Goal: Navigation & Orientation: Understand site structure

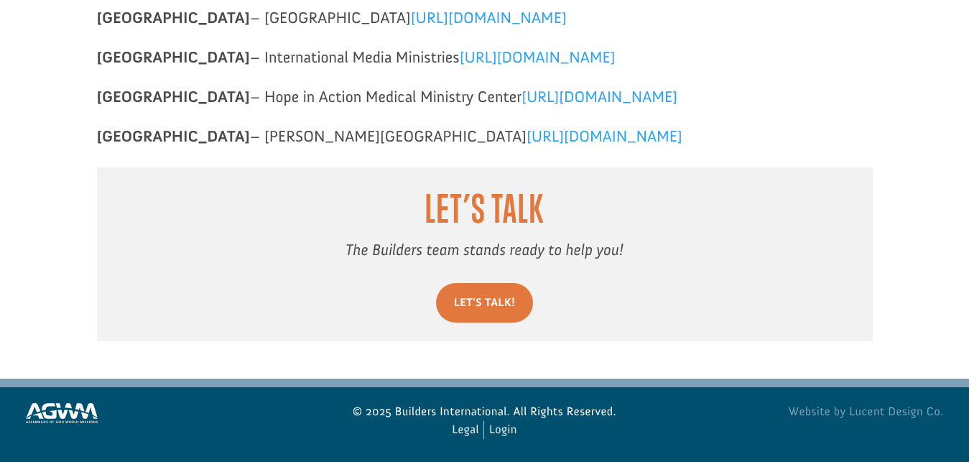
scroll to position [1846, 0]
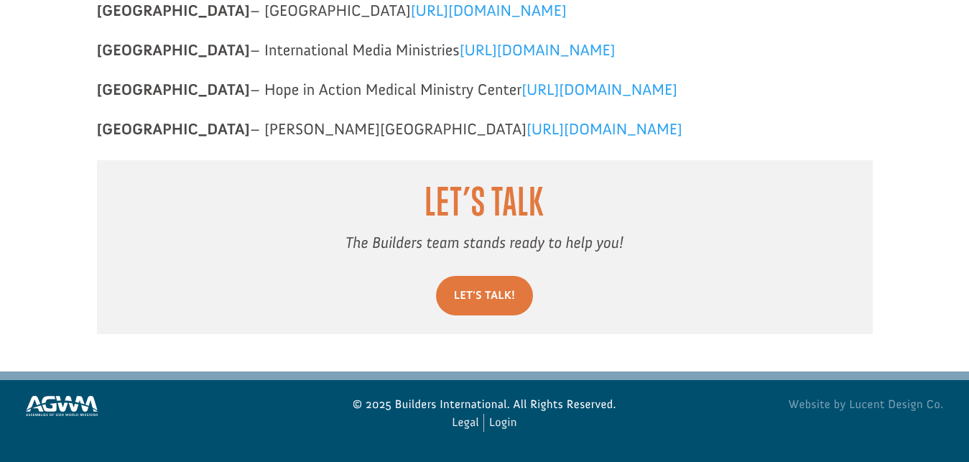
drag, startPoint x: 0, startPoint y: 0, endPoint x: 975, endPoint y: 458, distance: 1076.8
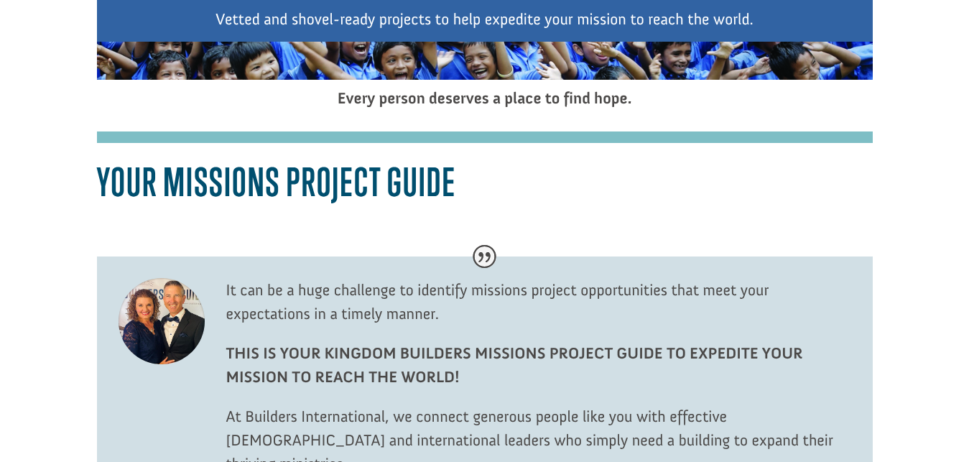
drag, startPoint x: 0, startPoint y: 0, endPoint x: 973, endPoint y: 457, distance: 1074.6
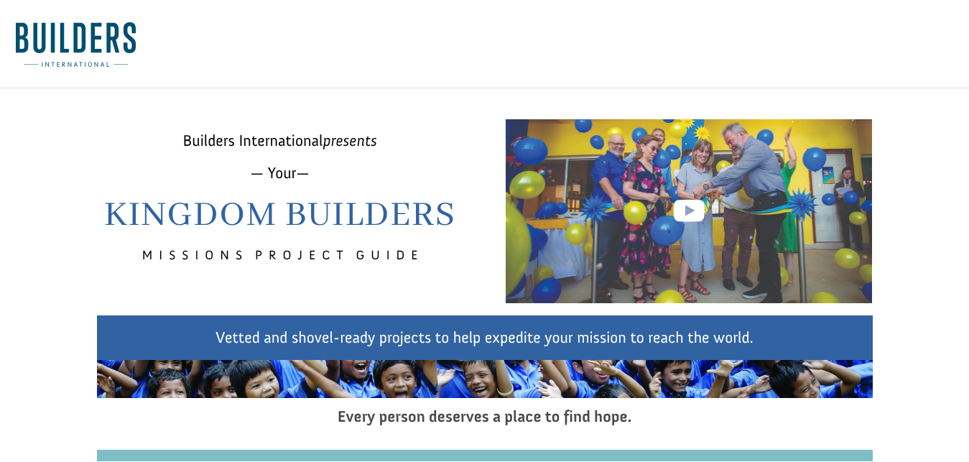
click at [76, 57] on img at bounding box center [76, 44] width 120 height 45
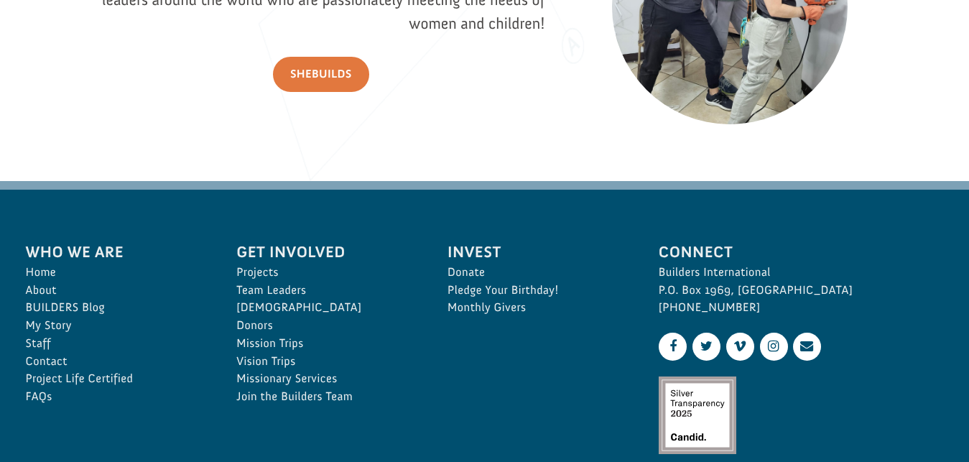
scroll to position [2113, 0]
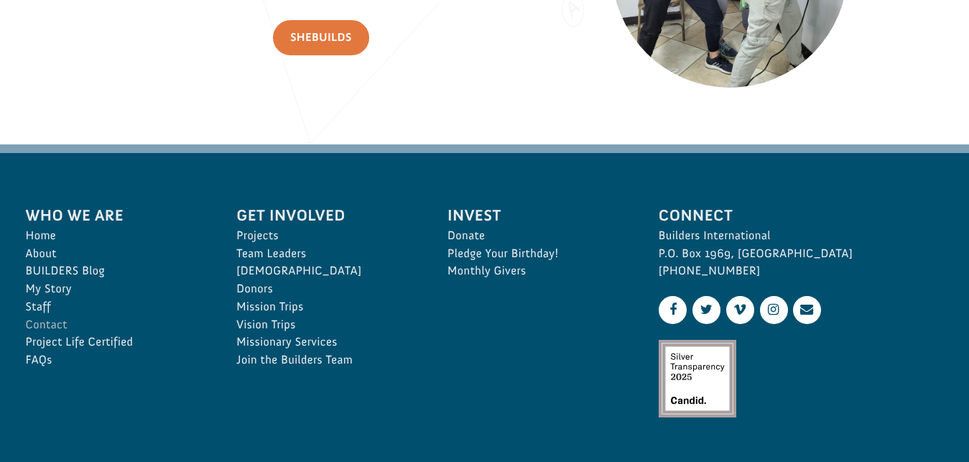
click at [44, 327] on link "Contact" at bounding box center [116, 325] width 180 height 18
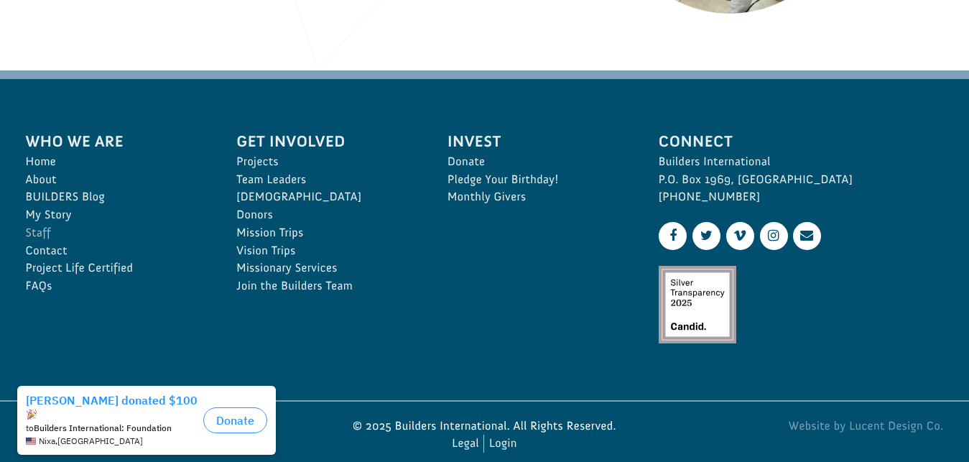
click at [40, 234] on link "Staff" at bounding box center [116, 233] width 180 height 18
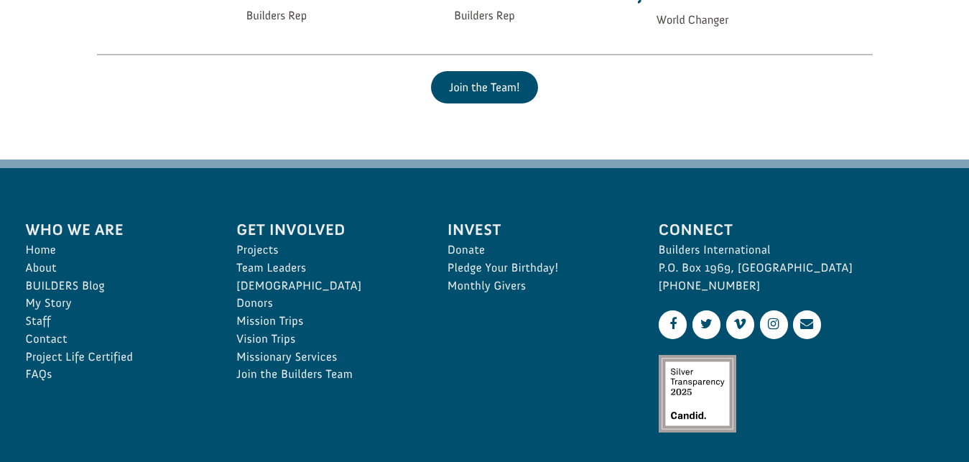
scroll to position [3370, 0]
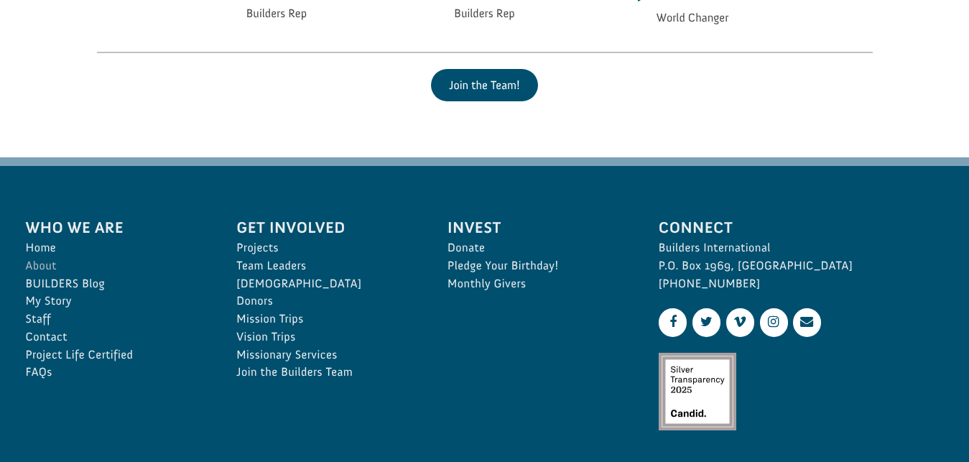
click at [47, 270] on link "About" at bounding box center [116, 266] width 180 height 18
click at [67, 360] on link "Project Life Certified" at bounding box center [116, 355] width 180 height 18
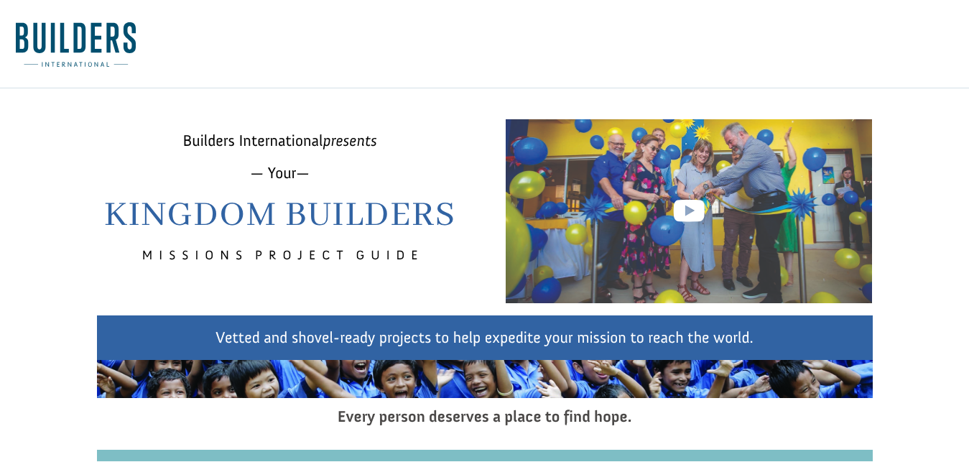
drag, startPoint x: 975, startPoint y: 9, endPoint x: 875, endPoint y: -61, distance: 121.8
click at [64, 52] on img at bounding box center [76, 44] width 120 height 45
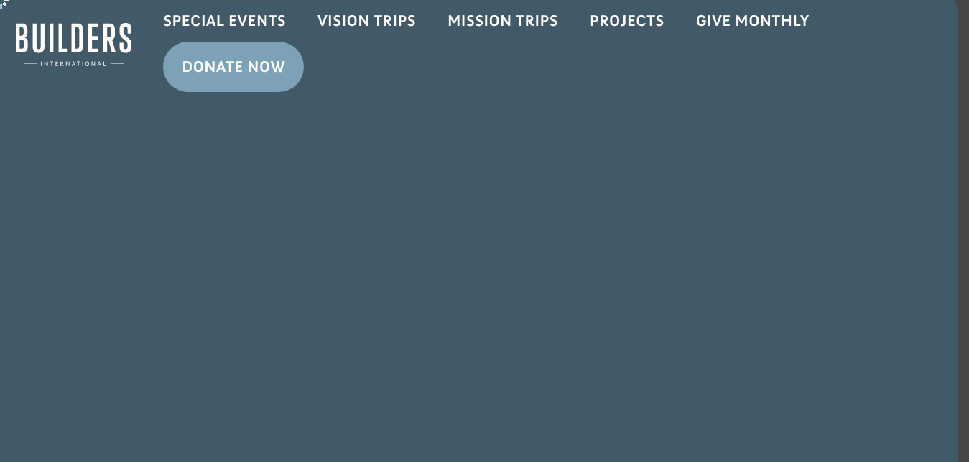
scroll to position [2181, 0]
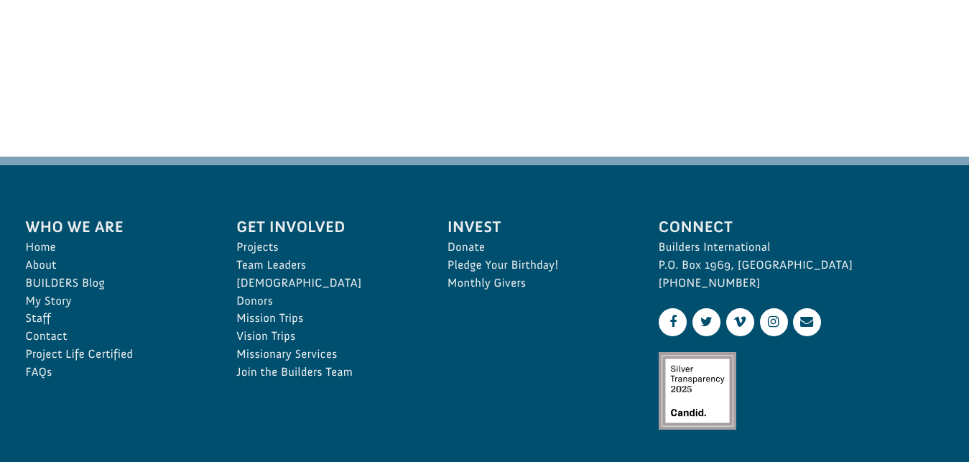
scroll to position [843, 0]
